Goal: Information Seeking & Learning: Understand process/instructions

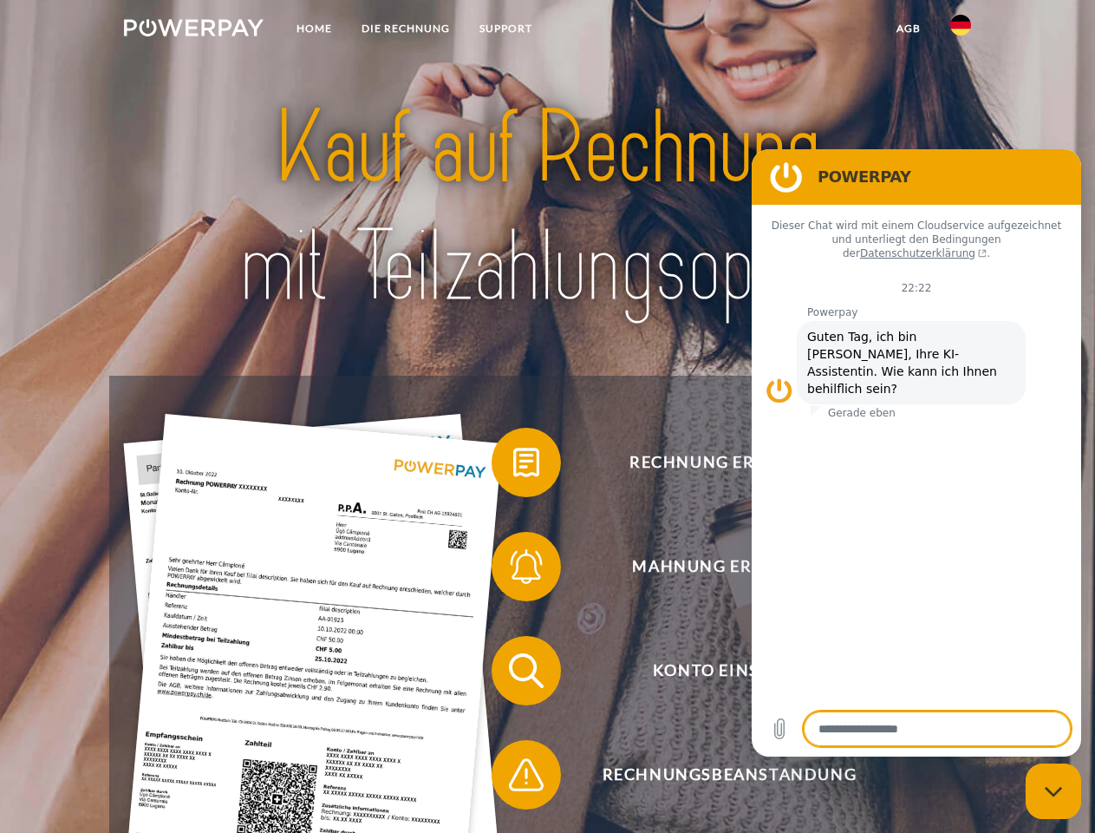
click at [193, 30] on img at bounding box center [194, 27] width 140 height 17
click at [961, 30] on img at bounding box center [961, 25] width 21 height 21
click at [908, 29] on link "agb" at bounding box center [909, 28] width 54 height 31
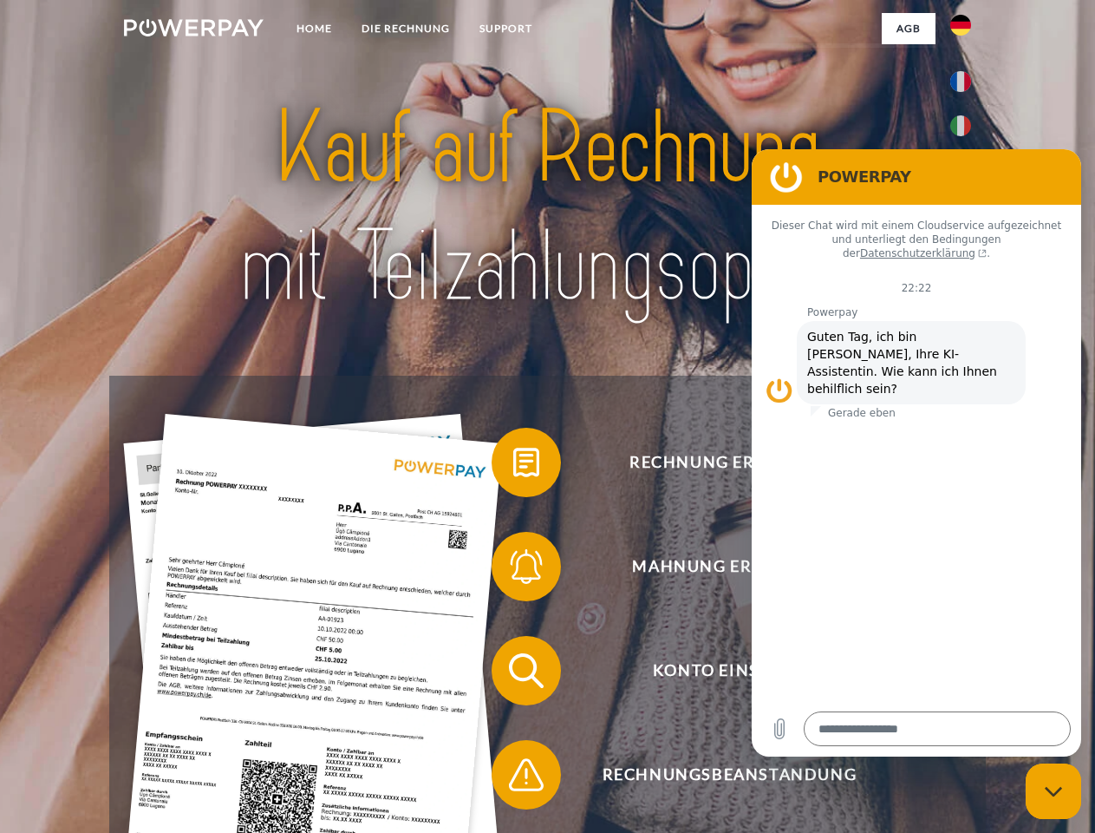
click at [513, 466] on span at bounding box center [500, 462] width 87 height 87
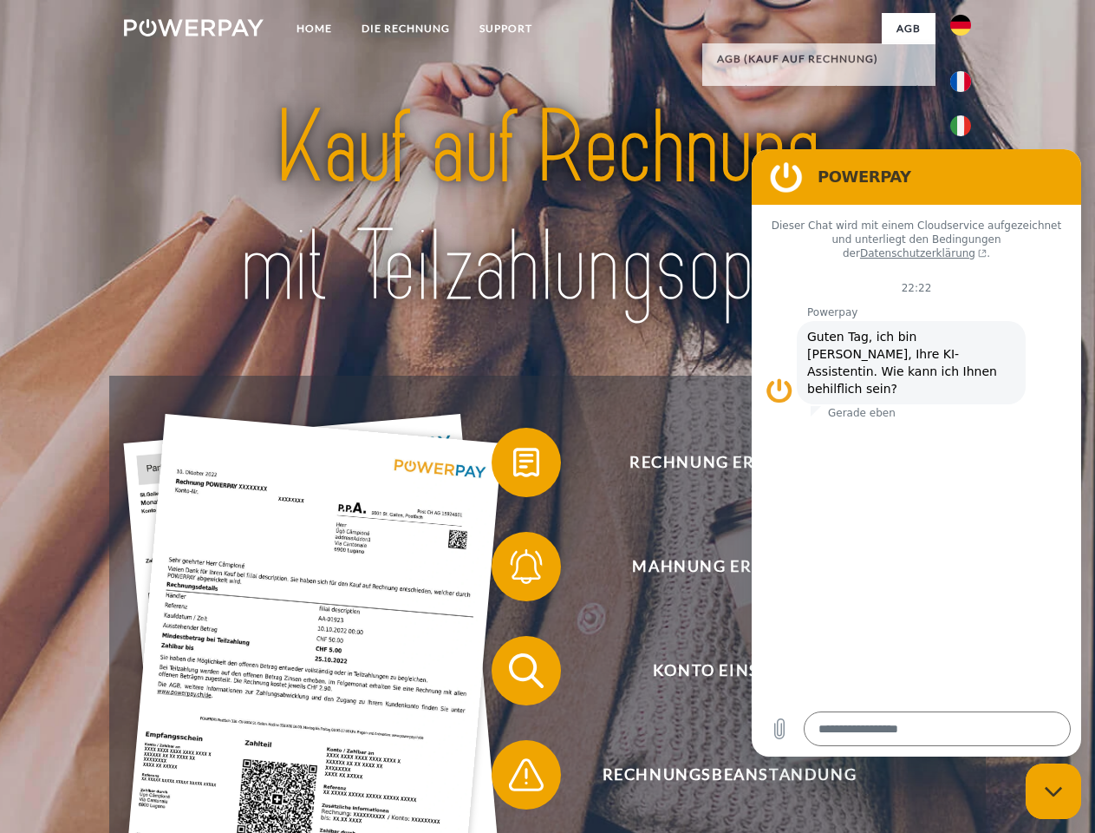
click at [513, 570] on span at bounding box center [500, 566] width 87 height 87
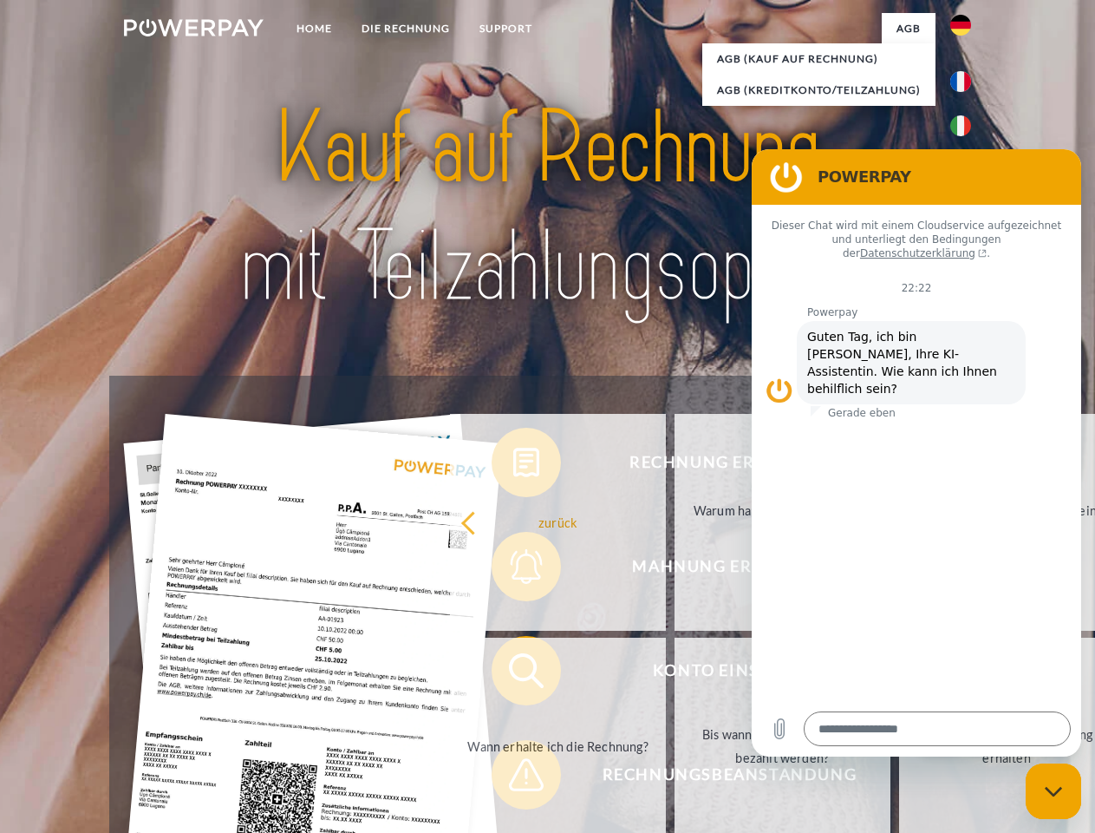
click at [675, 674] on link "Bis wann muss die Rechnung bezahlt werden?" at bounding box center [783, 745] width 216 height 217
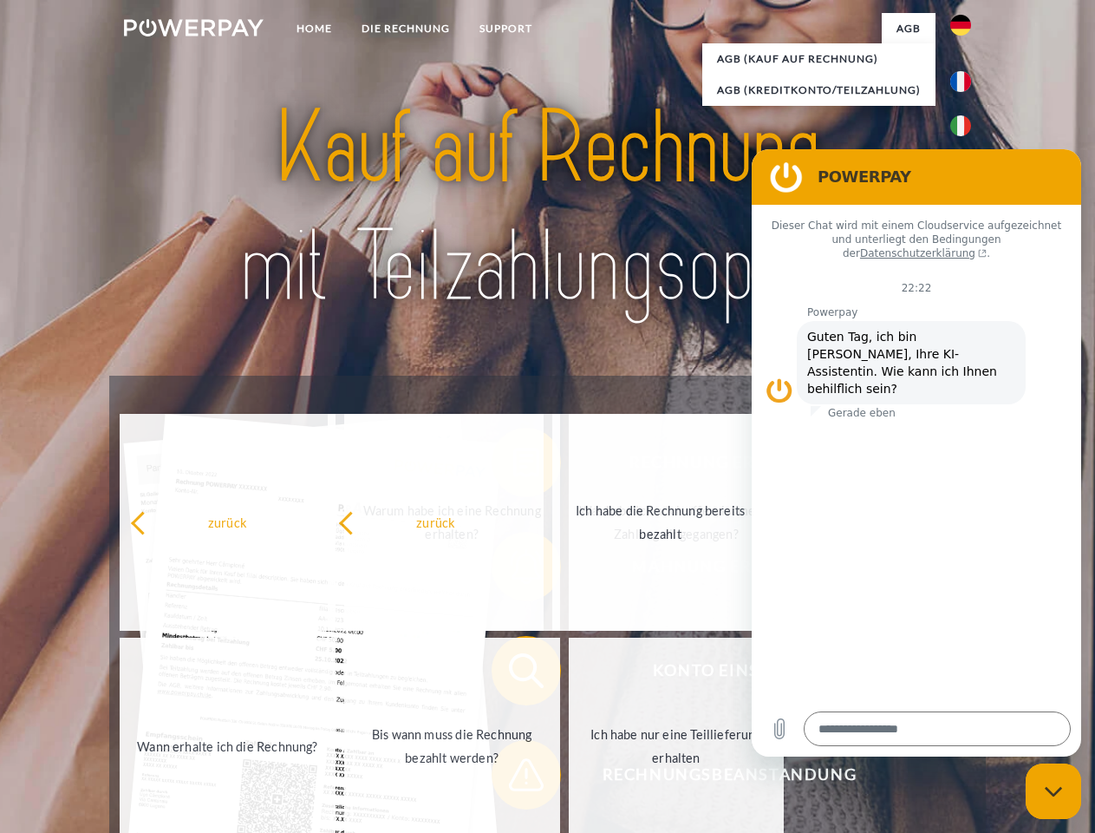
click at [513, 778] on span at bounding box center [500, 774] width 87 height 87
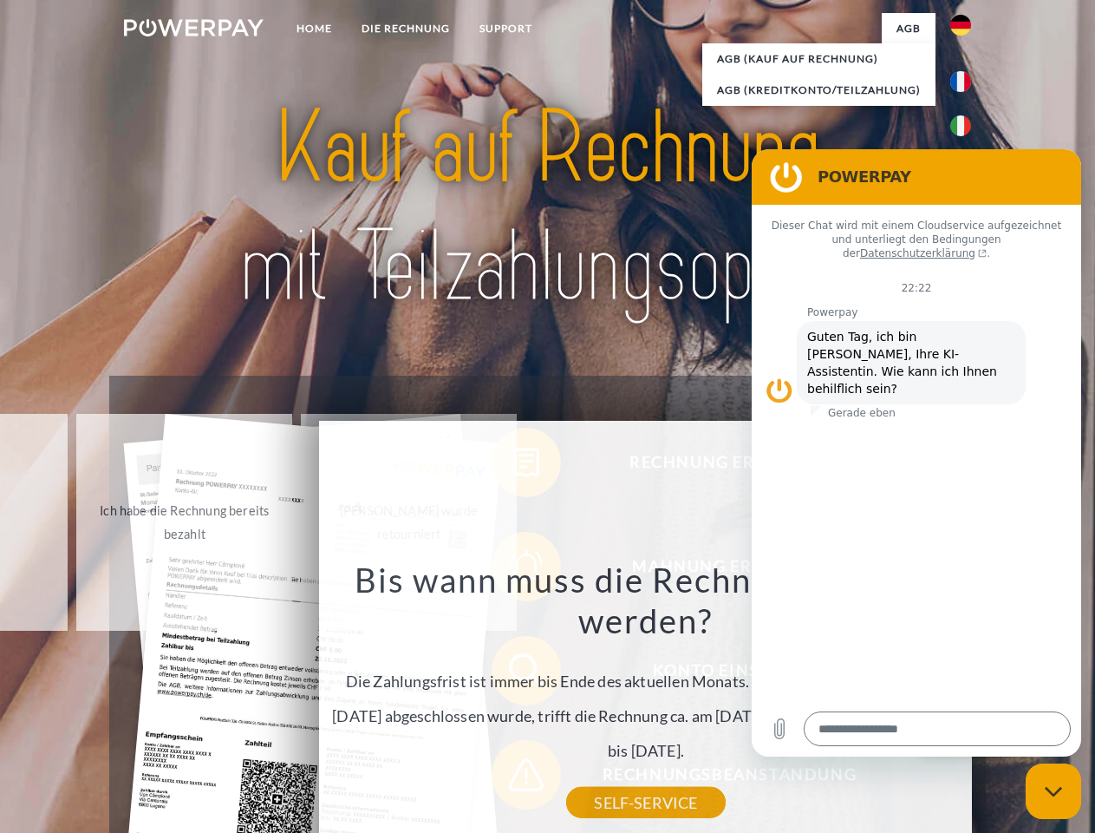
click at [1054, 791] on icon "Messaging-Fenster schließen" at bounding box center [1054, 791] width 18 height 11
type textarea "*"
